Goal: Transaction & Acquisition: Purchase product/service

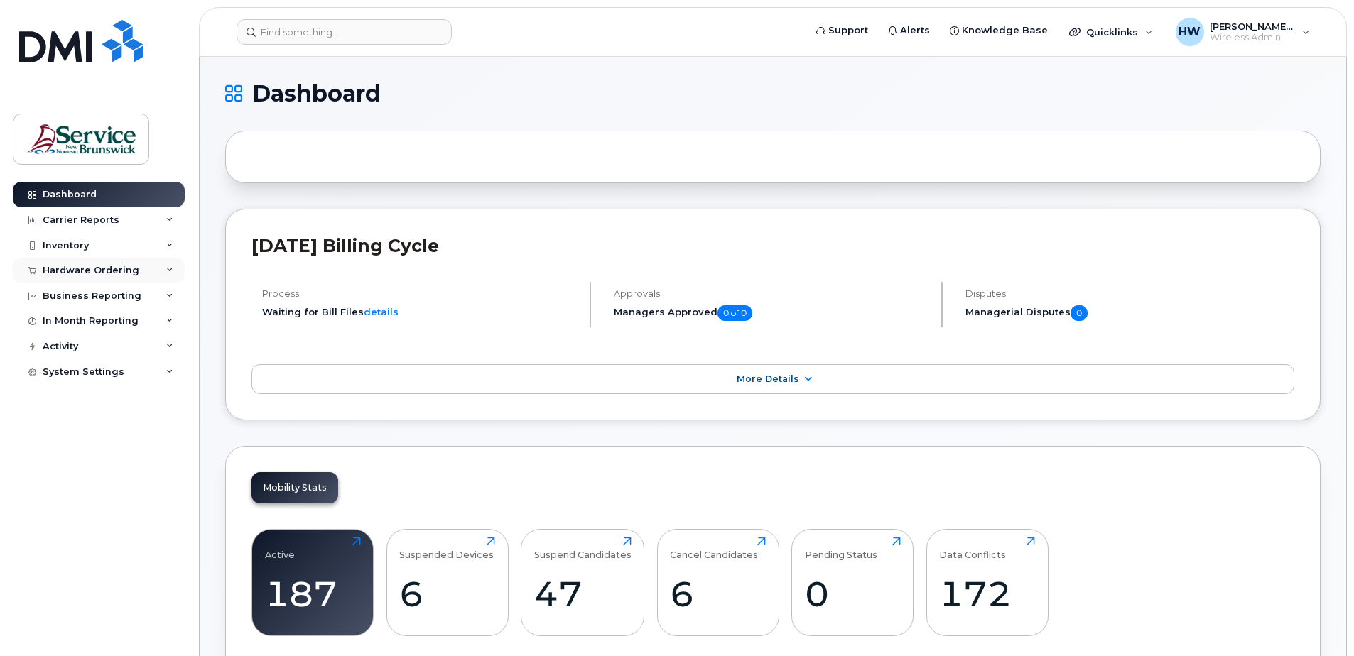
click at [170, 270] on icon at bounding box center [169, 270] width 7 height 7
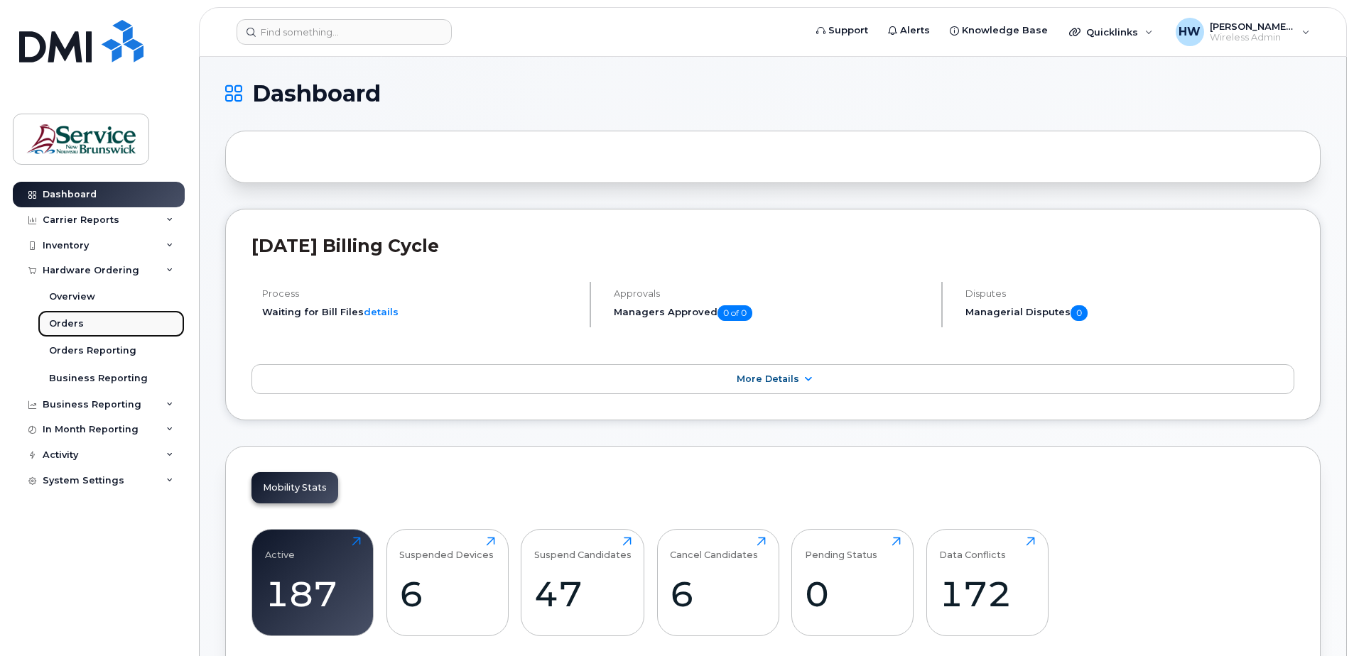
click at [70, 327] on div "Orders" at bounding box center [66, 324] width 35 height 13
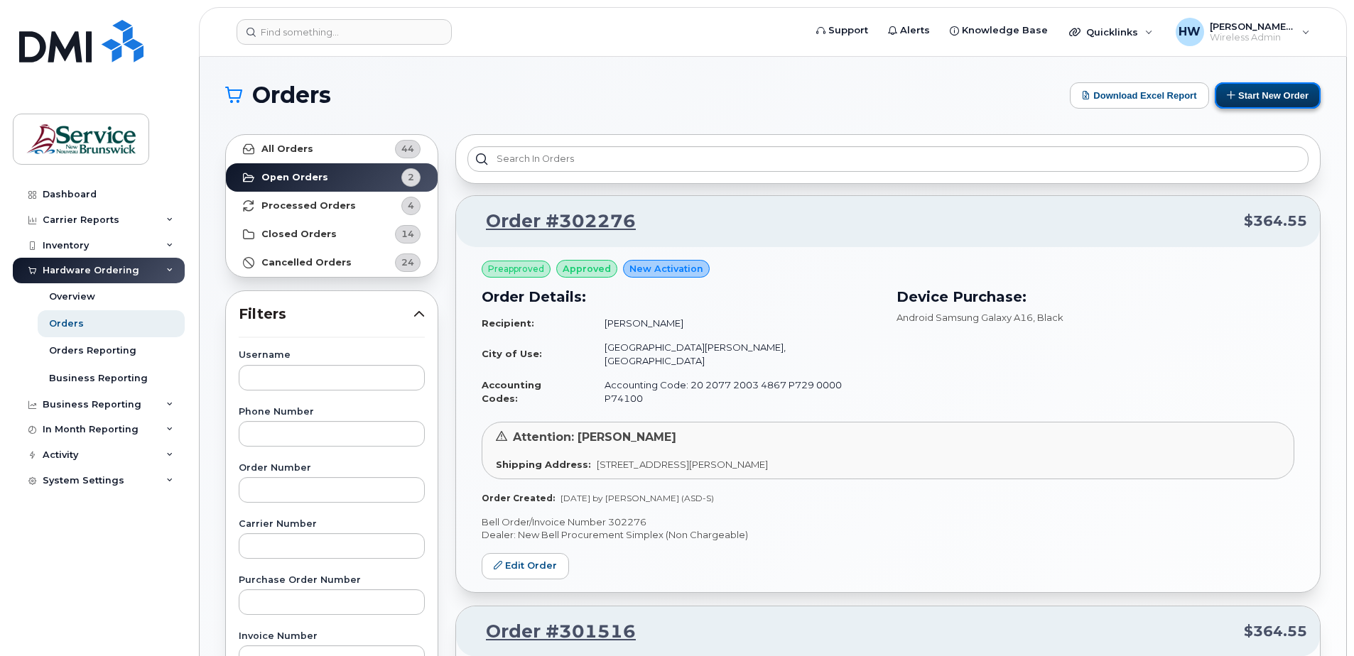
click at [1277, 93] on button "Start New Order" at bounding box center [1268, 95] width 106 height 26
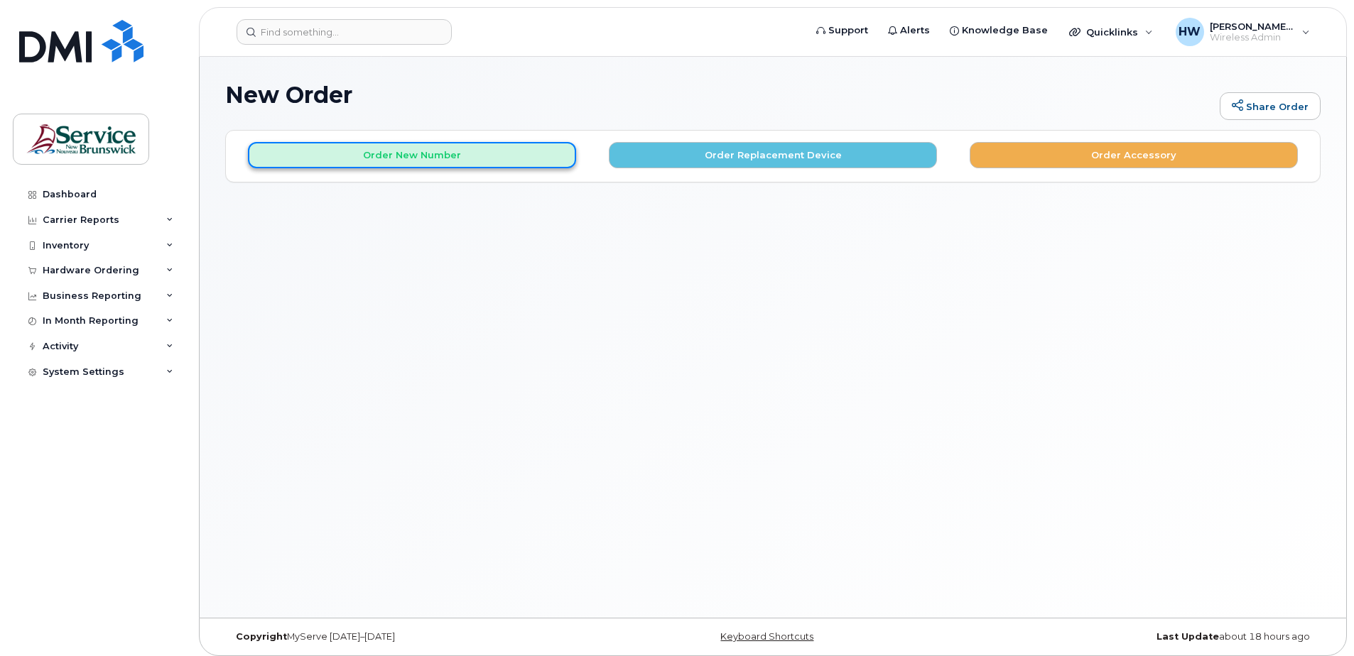
click at [425, 156] on button "Order New Number" at bounding box center [412, 155] width 328 height 26
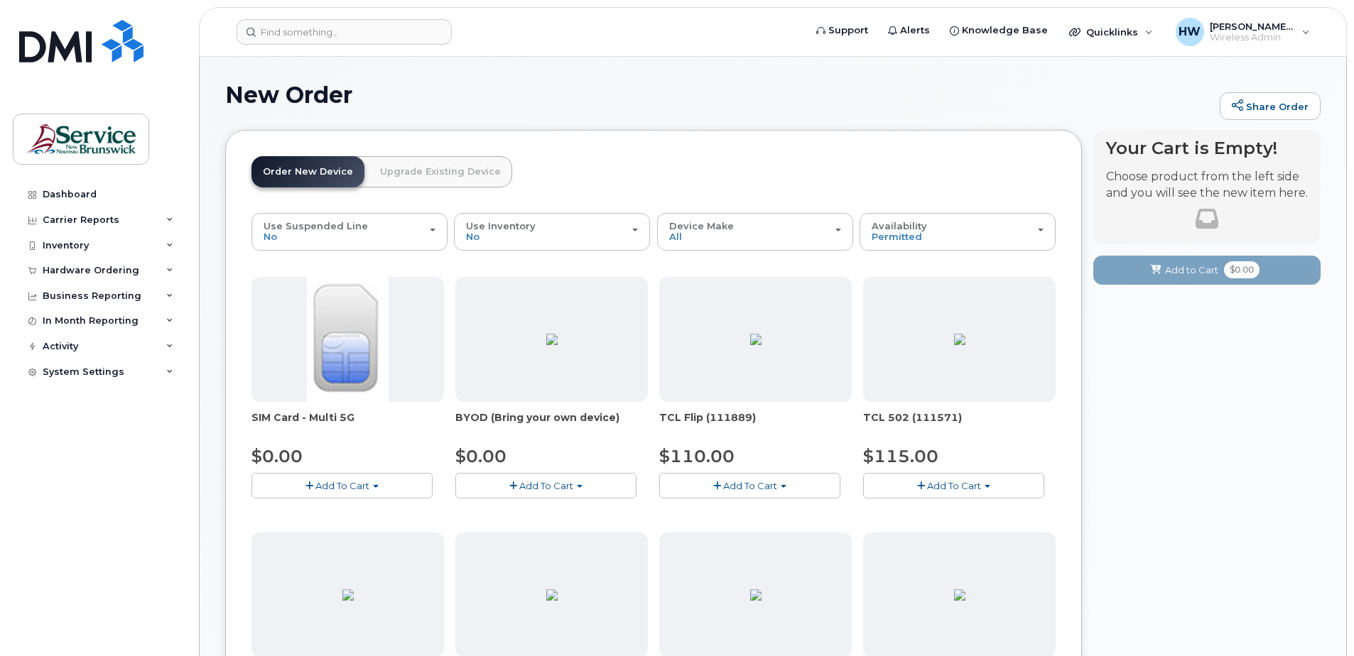
click at [541, 485] on span "Add To Cart" at bounding box center [546, 485] width 54 height 11
click at [541, 511] on span "Model is available" at bounding box center [524, 512] width 82 height 11
click at [538, 482] on span "Add To Cart" at bounding box center [546, 485] width 54 height 11
click at [545, 507] on span "Model is available" at bounding box center [524, 512] width 82 height 11
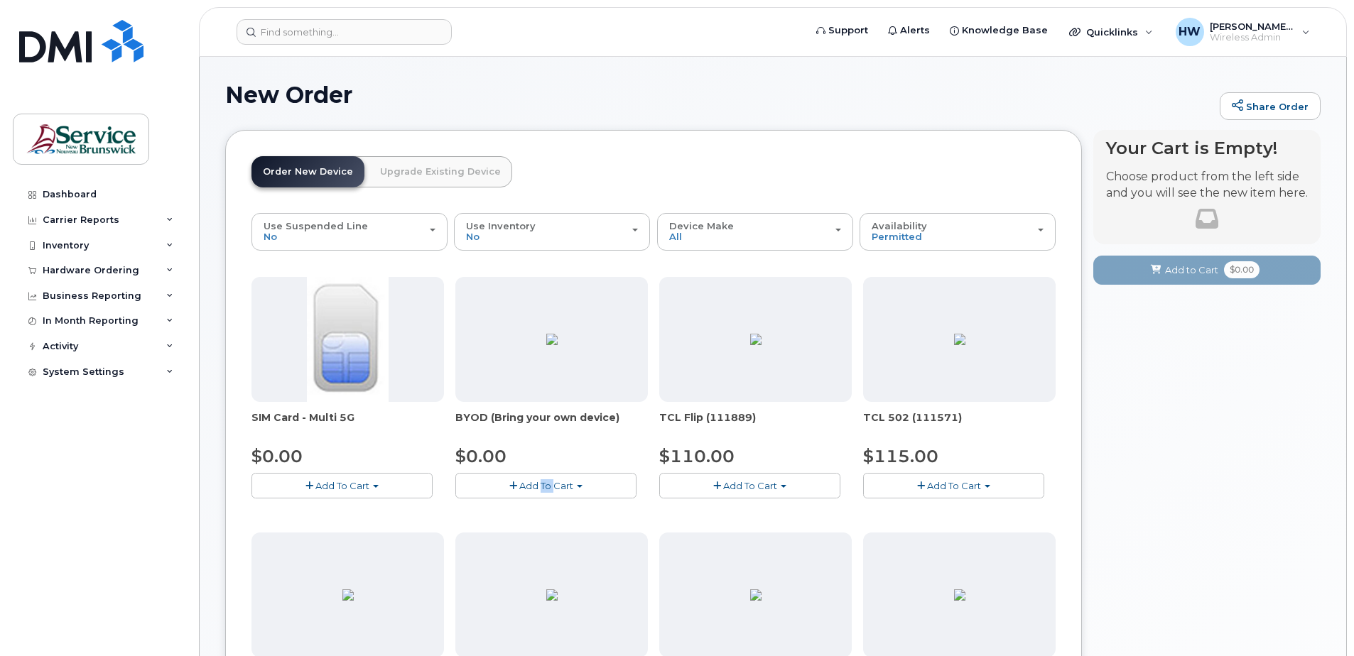
drag, startPoint x: 545, startPoint y: 507, endPoint x: 522, endPoint y: 484, distance: 32.7
click at [522, 484] on span "Add To Cart" at bounding box center [546, 485] width 54 height 11
click at [490, 529] on link "$0.00 - 30-day activation" at bounding box center [531, 530] width 145 height 18
